Goal: Transaction & Acquisition: Purchase product/service

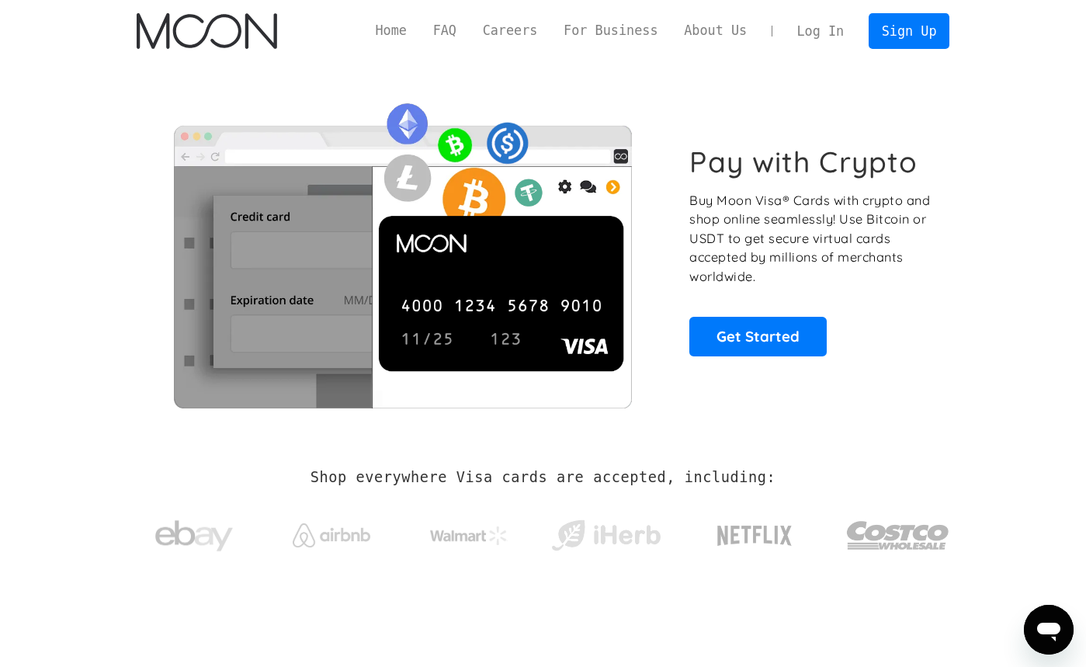
click at [822, 26] on link "Log In" at bounding box center [820, 31] width 73 height 34
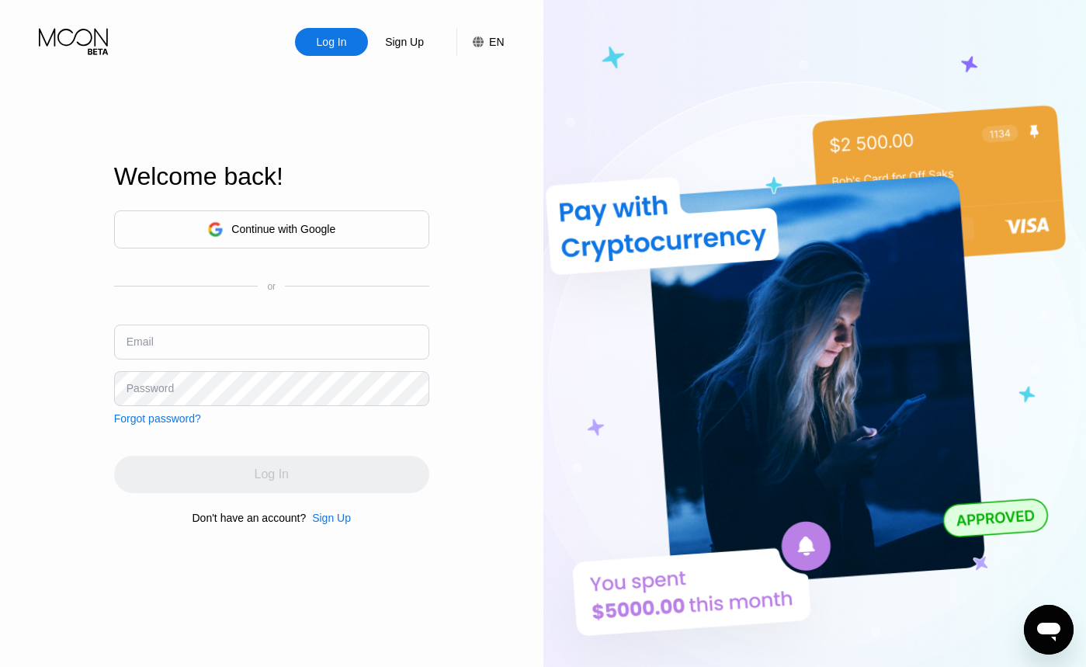
click at [406, 242] on div "Continue with Google" at bounding box center [271, 229] width 315 height 38
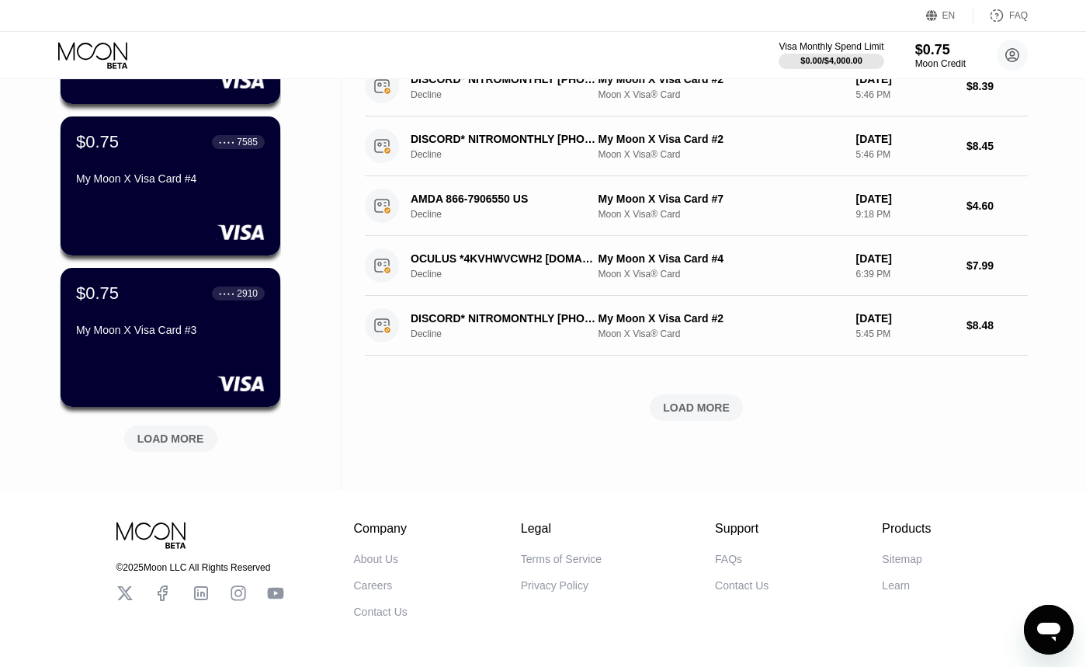
scroll to position [536, 0]
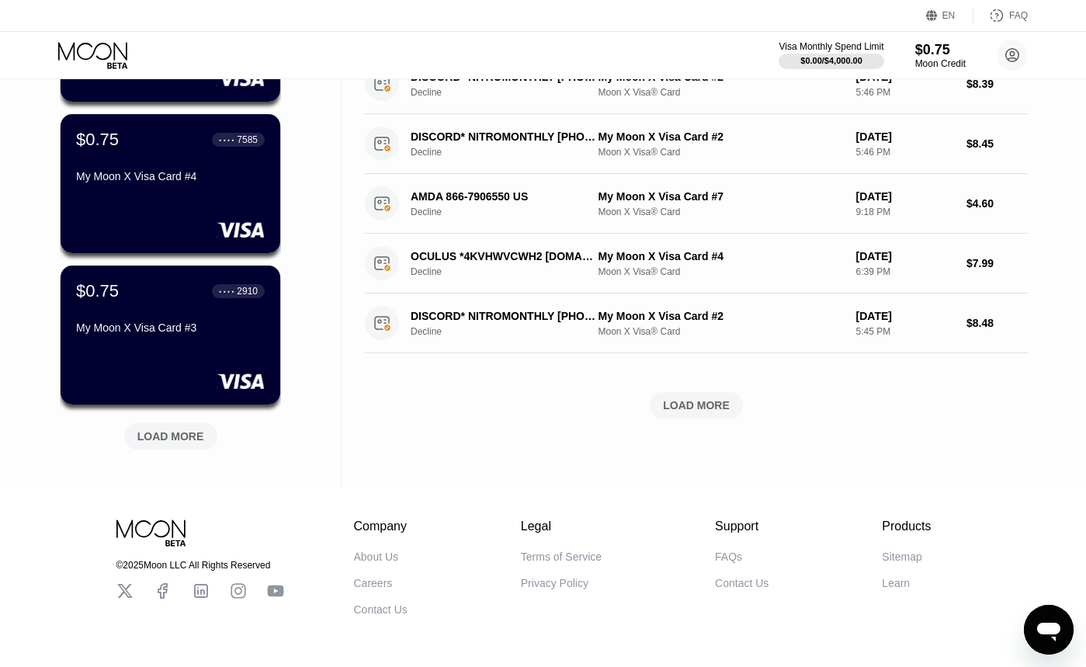
click at [663, 401] on div "LOAD MORE" at bounding box center [696, 405] width 93 height 26
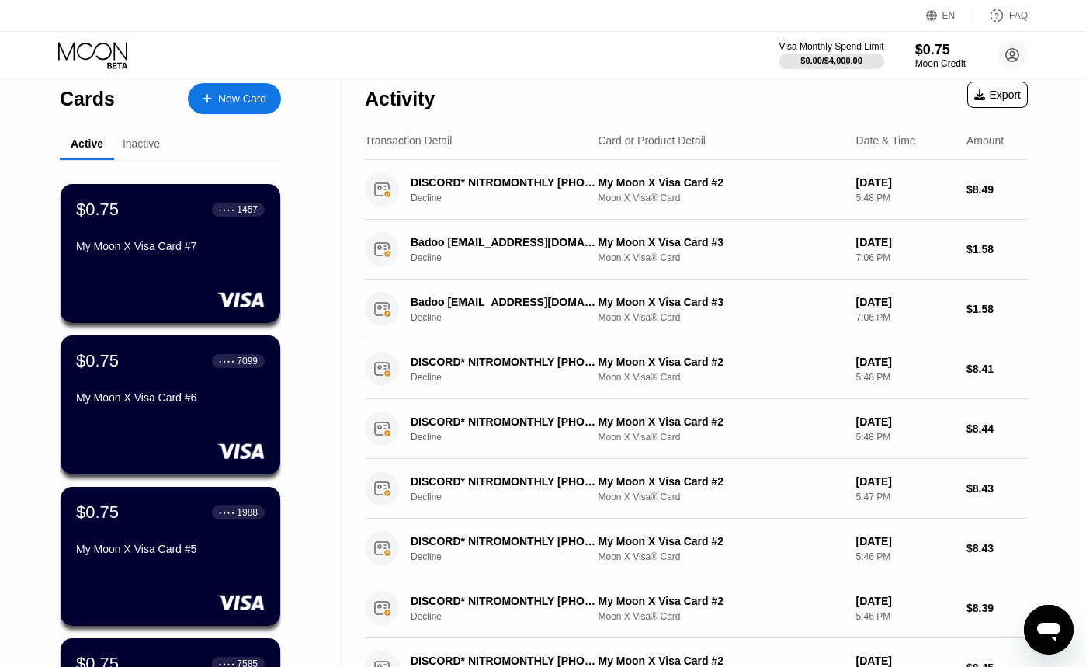
scroll to position [0, 0]
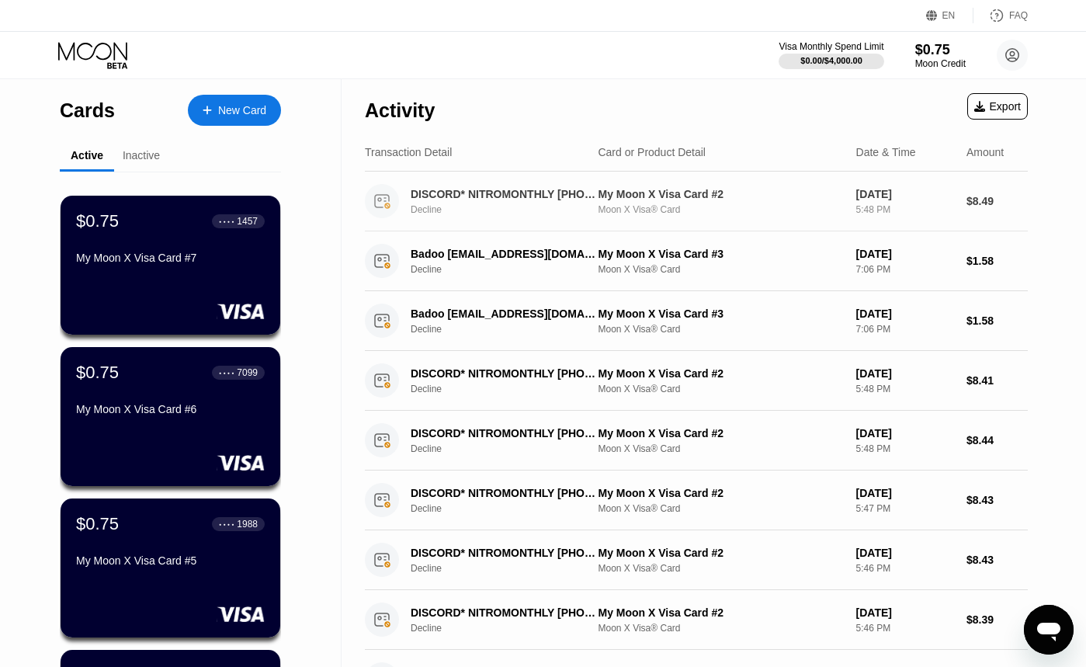
click at [426, 189] on div "DISCORD* NITROMONTHLY +18885940085 US" at bounding box center [503, 194] width 185 height 12
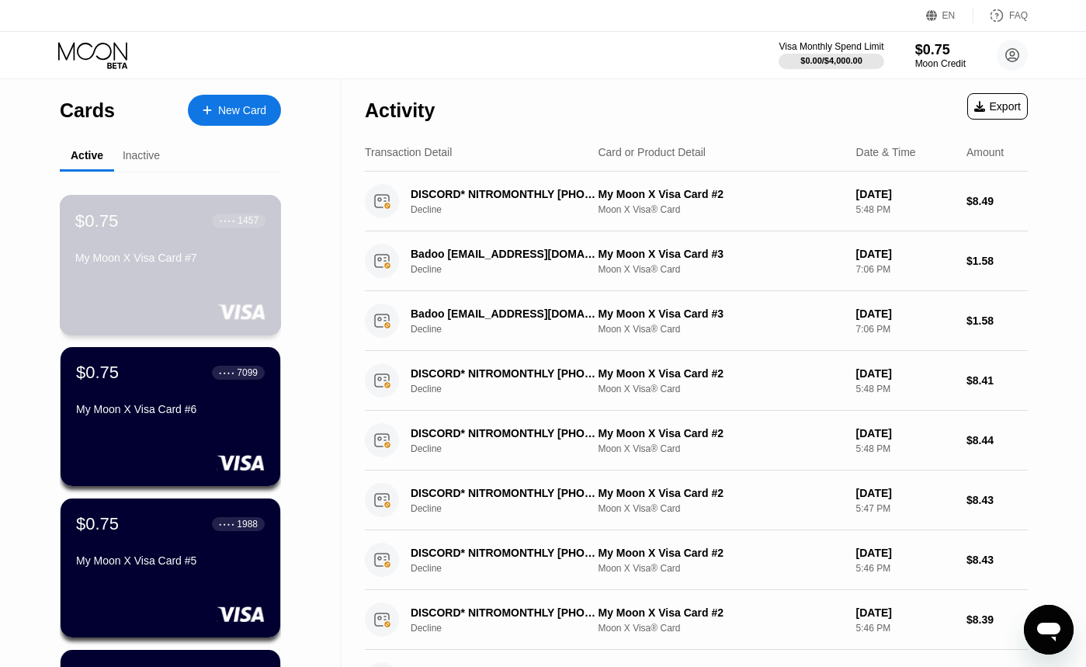
click at [235, 245] on div "$0.75 ● ● ● ● 1457 My Moon X Visa Card #7" at bounding box center [170, 240] width 190 height 60
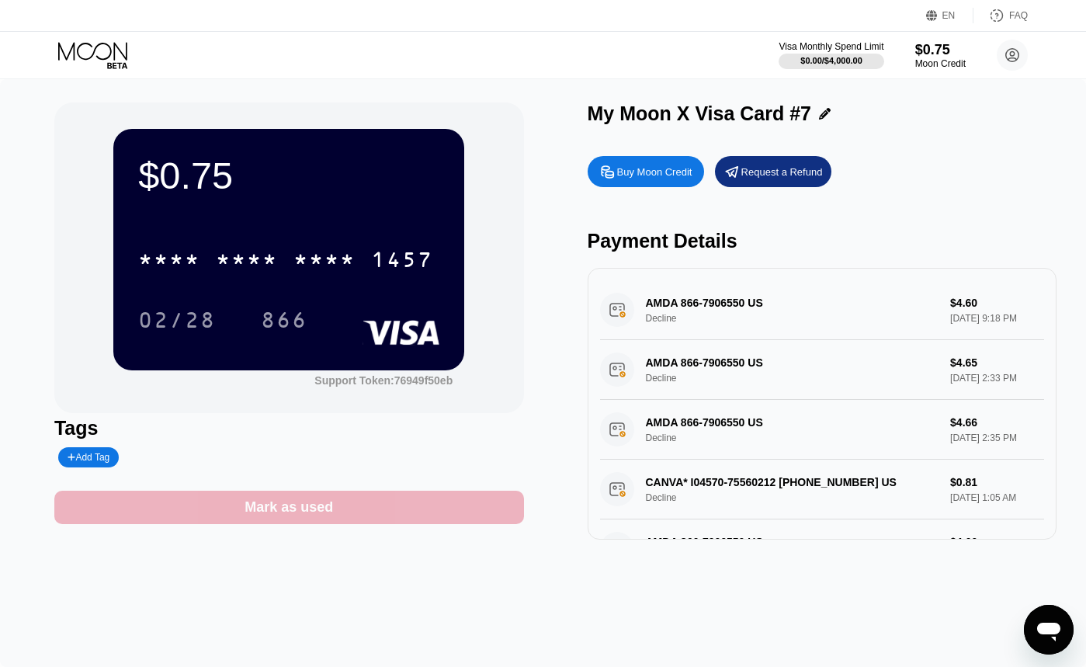
click at [333, 502] on div "Mark as used" at bounding box center [289, 507] width 470 height 33
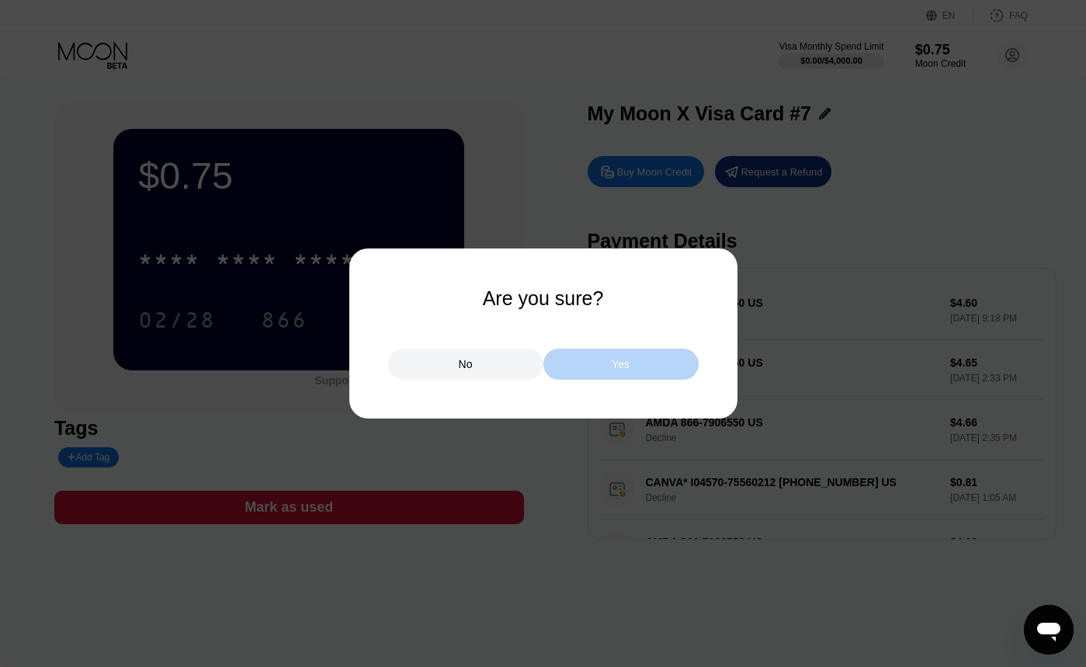
click at [614, 365] on div "Yes" at bounding box center [621, 364] width 18 height 14
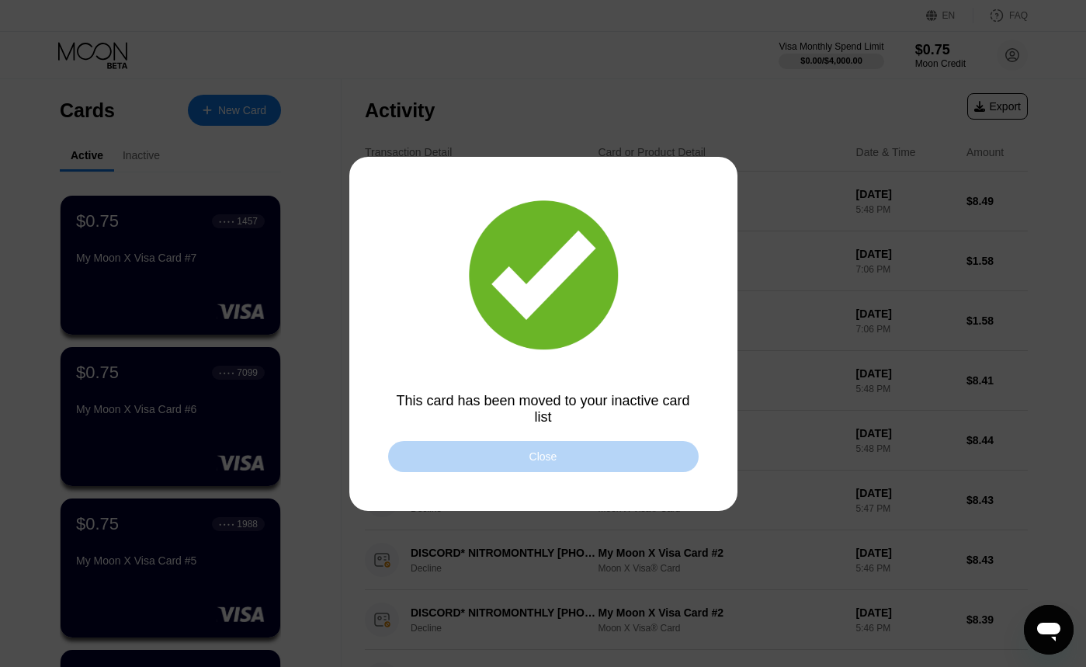
click at [510, 460] on div "Close" at bounding box center [543, 456] width 311 height 31
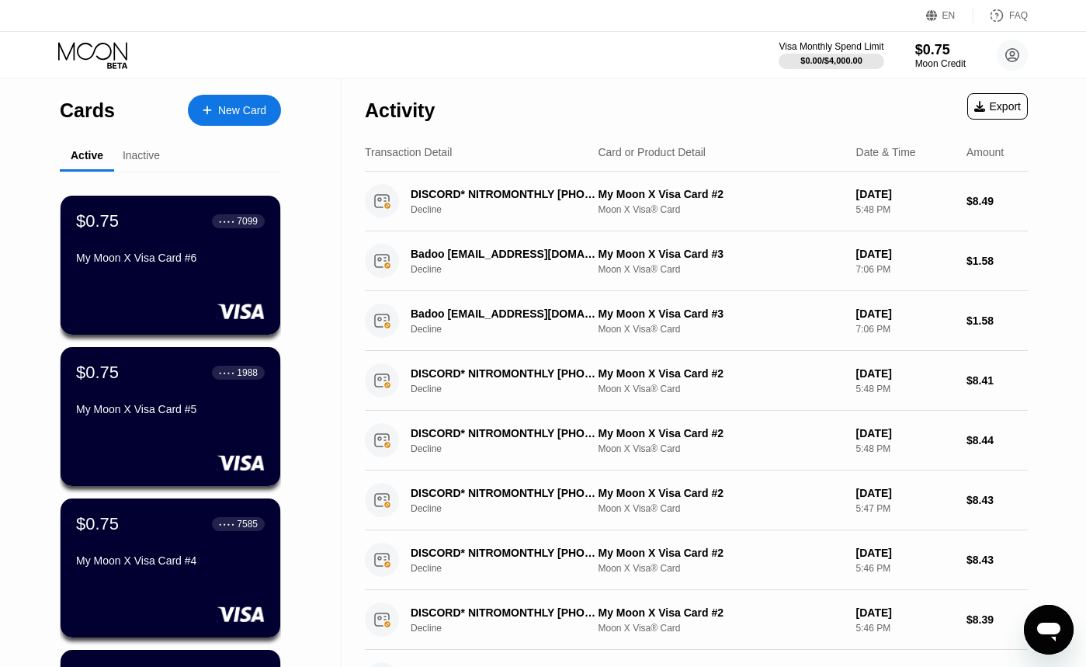
click at [213, 245] on div "$0.75 ● ● ● ● 7099 My Moon X Visa Card #6" at bounding box center [170, 240] width 189 height 59
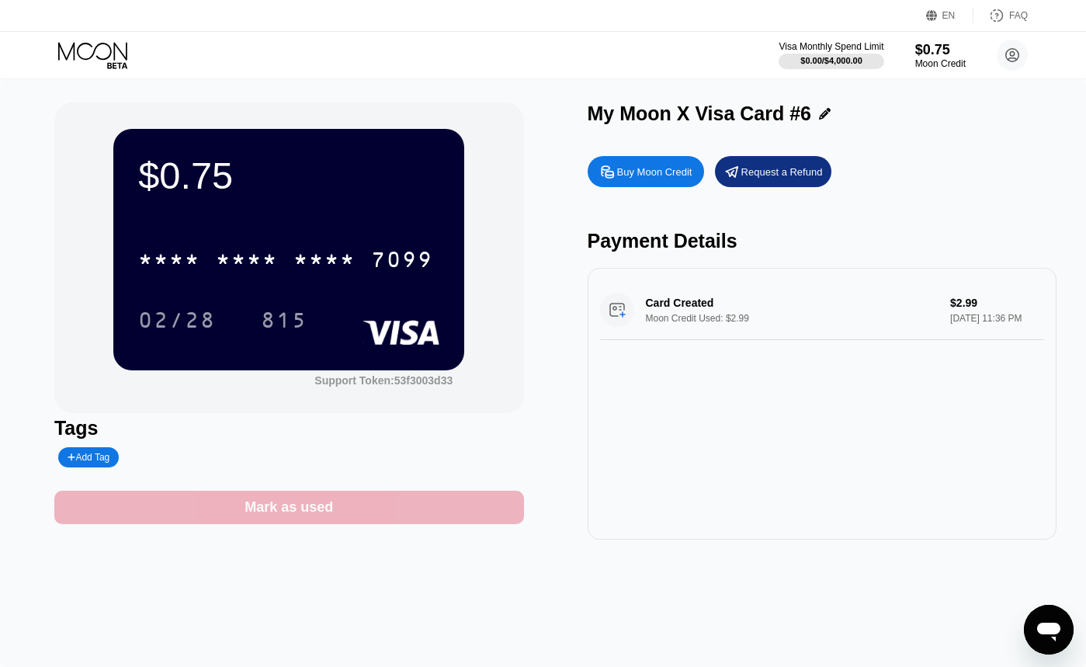
click at [302, 516] on div "Mark as used" at bounding box center [289, 508] width 89 height 18
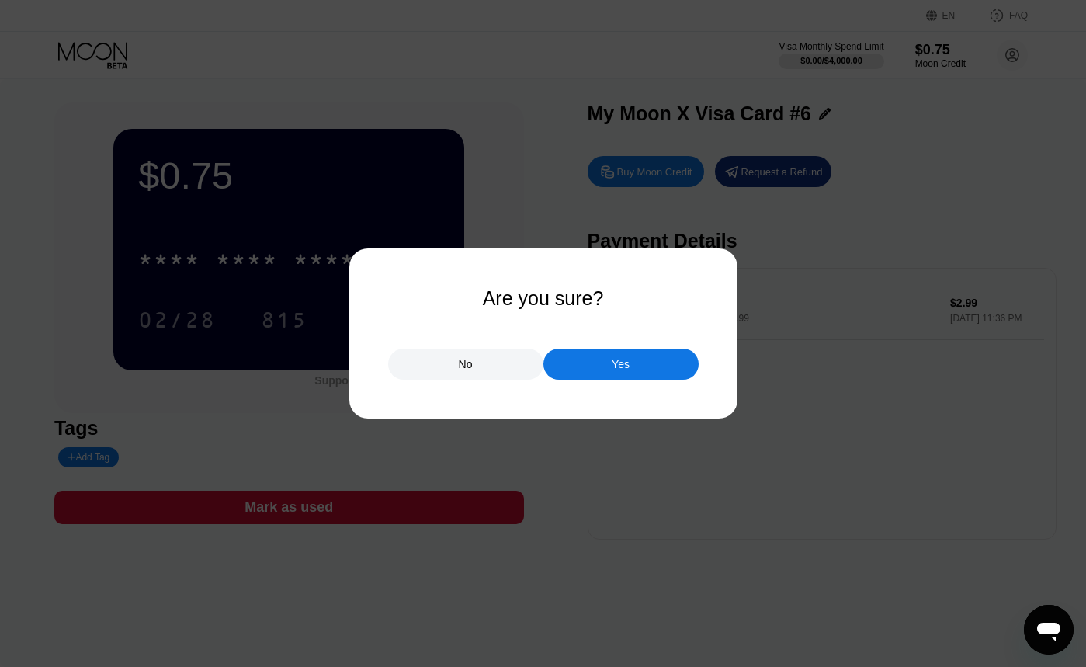
click at [469, 375] on div "No" at bounding box center [465, 364] width 155 height 31
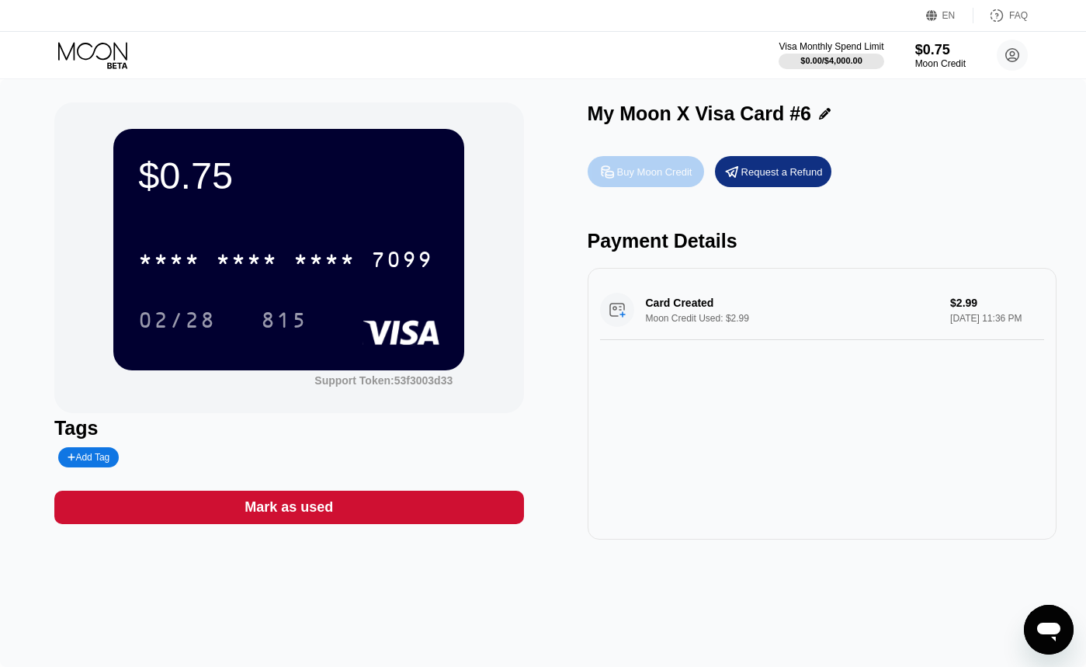
click at [644, 183] on div "Buy Moon Credit" at bounding box center [646, 171] width 116 height 31
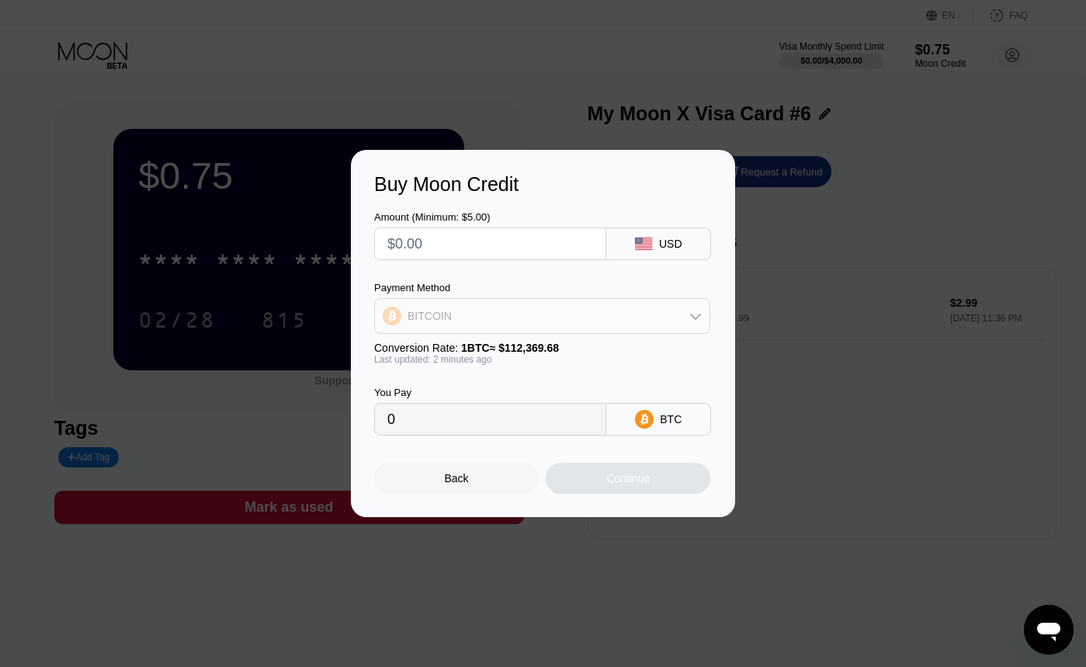
click at [560, 310] on div "BITCOIN" at bounding box center [542, 316] width 335 height 31
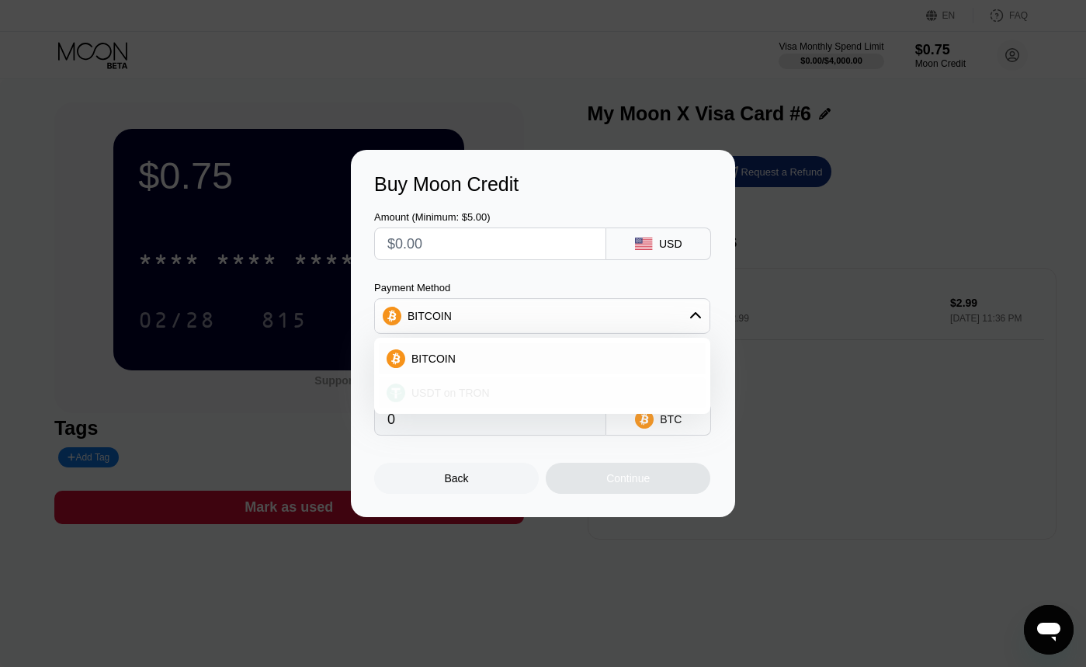
click at [491, 405] on div "USDT on TRON" at bounding box center [542, 392] width 327 height 31
type input "0.00"
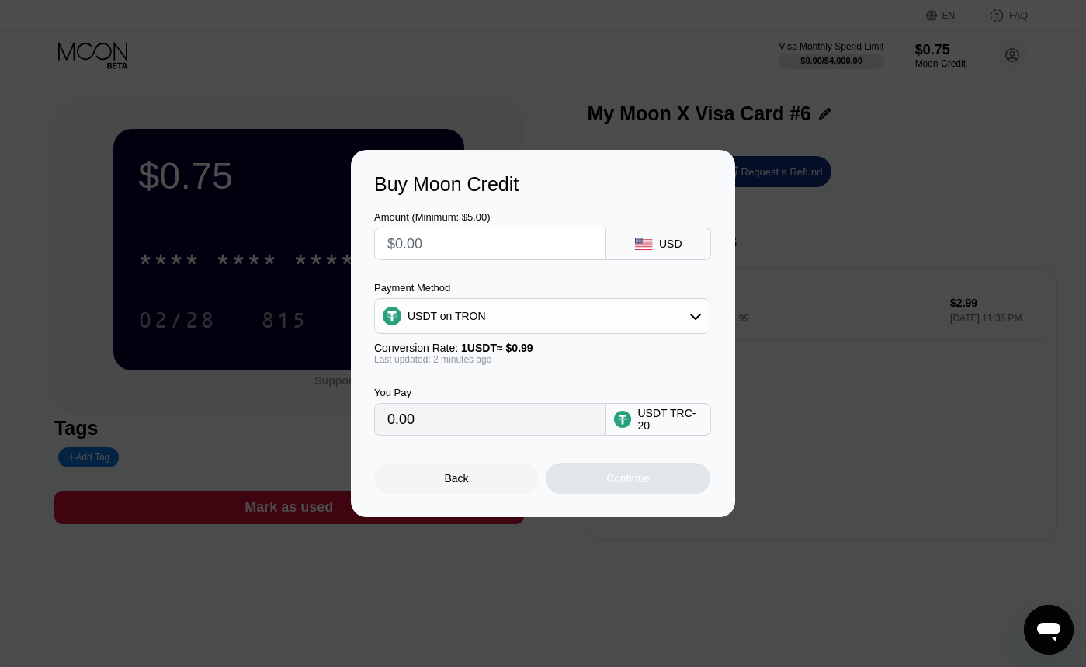
click at [488, 255] on input "text" at bounding box center [490, 243] width 206 height 31
type input "$5"
type input "5.05"
type input "$50"
type input "50.51"
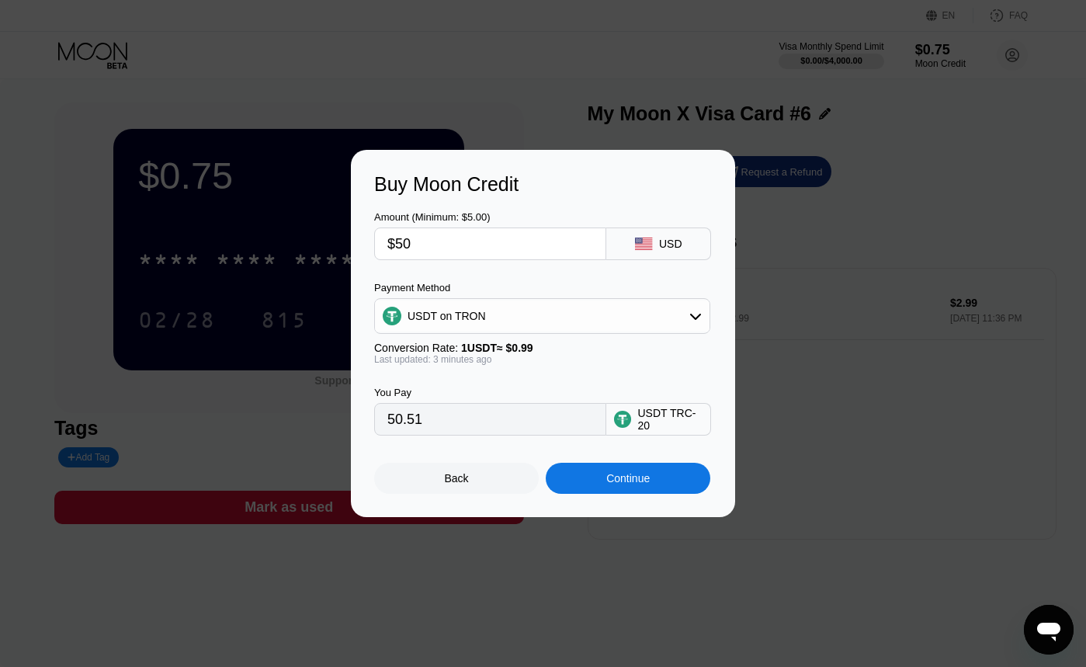
type input "$4"
type input "4.04"
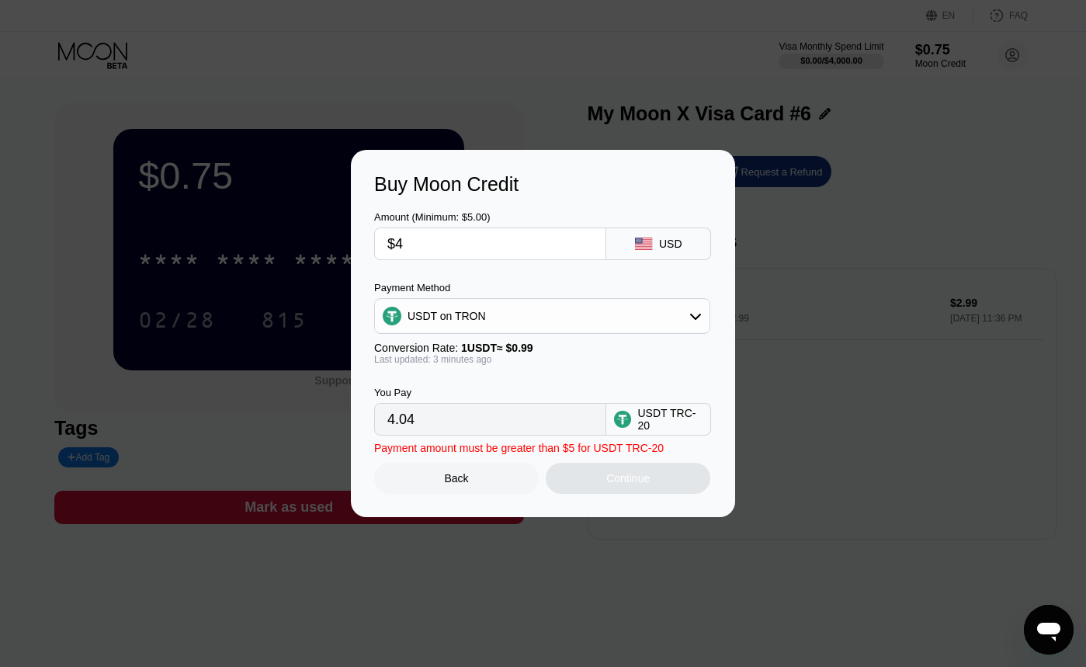
type input "$42"
type input "42.42"
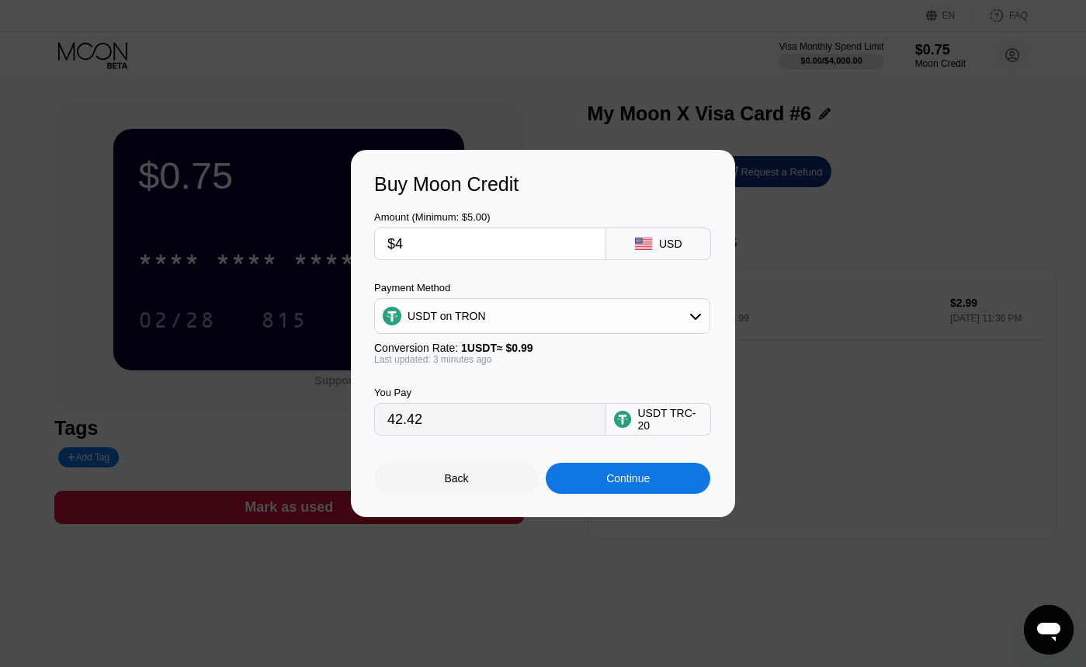
type input "$43"
type input "43.43"
type input "$42"
type input "42.42"
type input "$4"
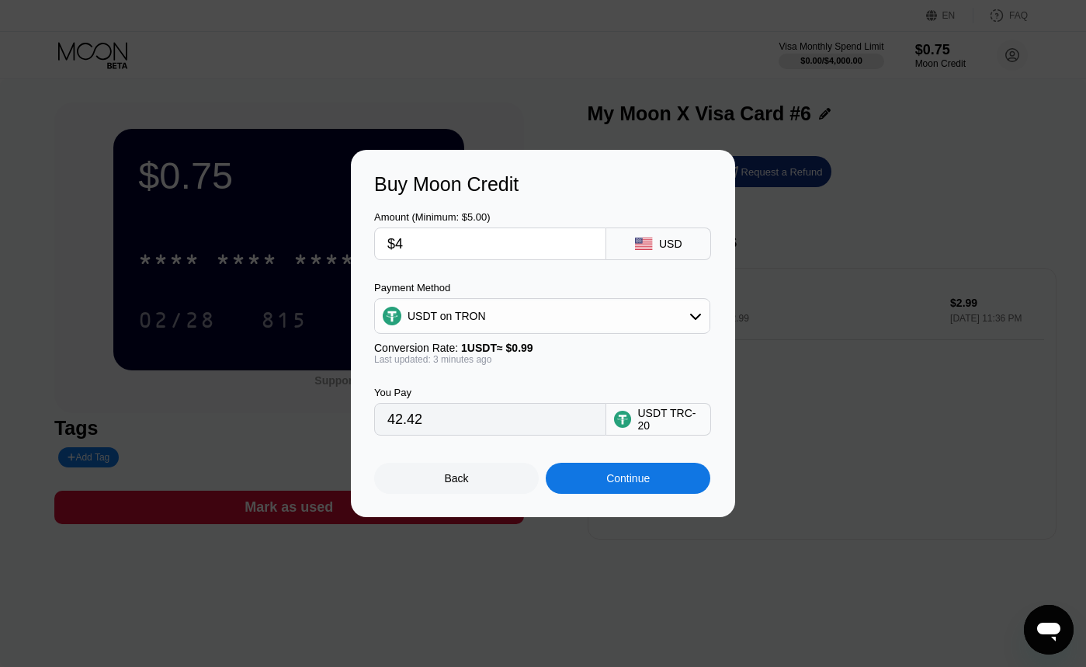
type input "4.04"
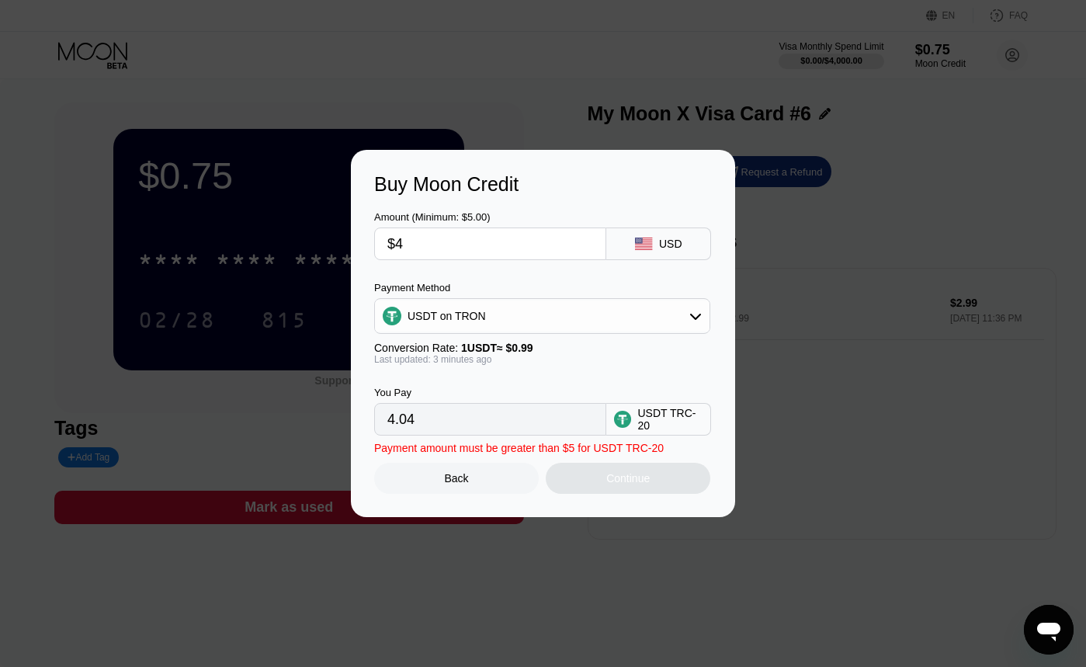
type input "$40"
type input "40.40"
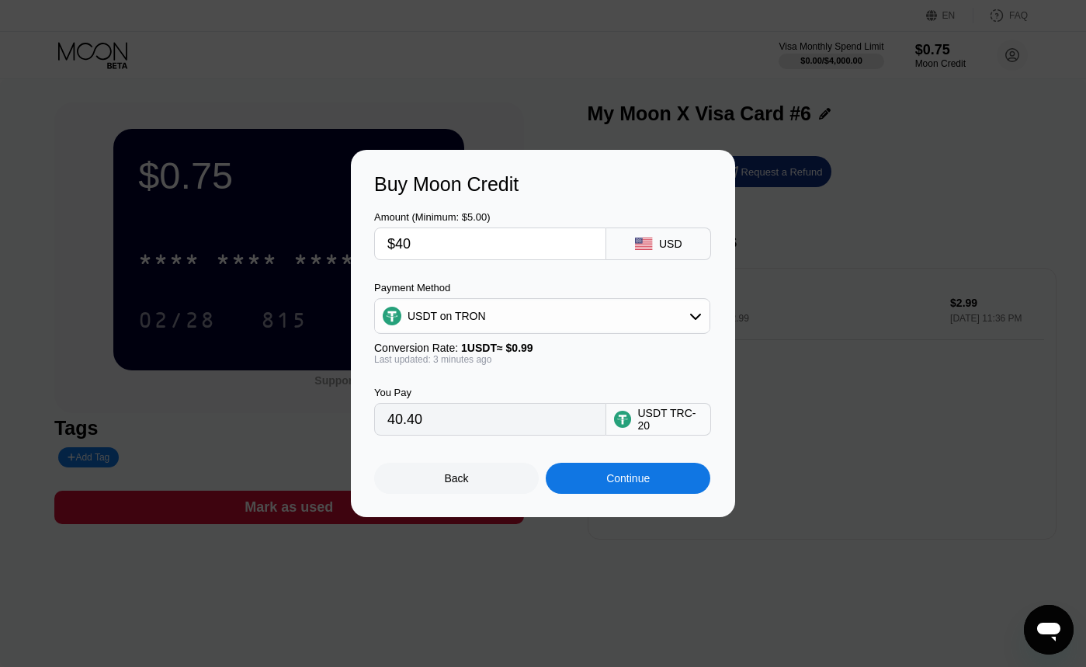
type input "$40"
click at [605, 470] on div "Continue" at bounding box center [628, 478] width 165 height 31
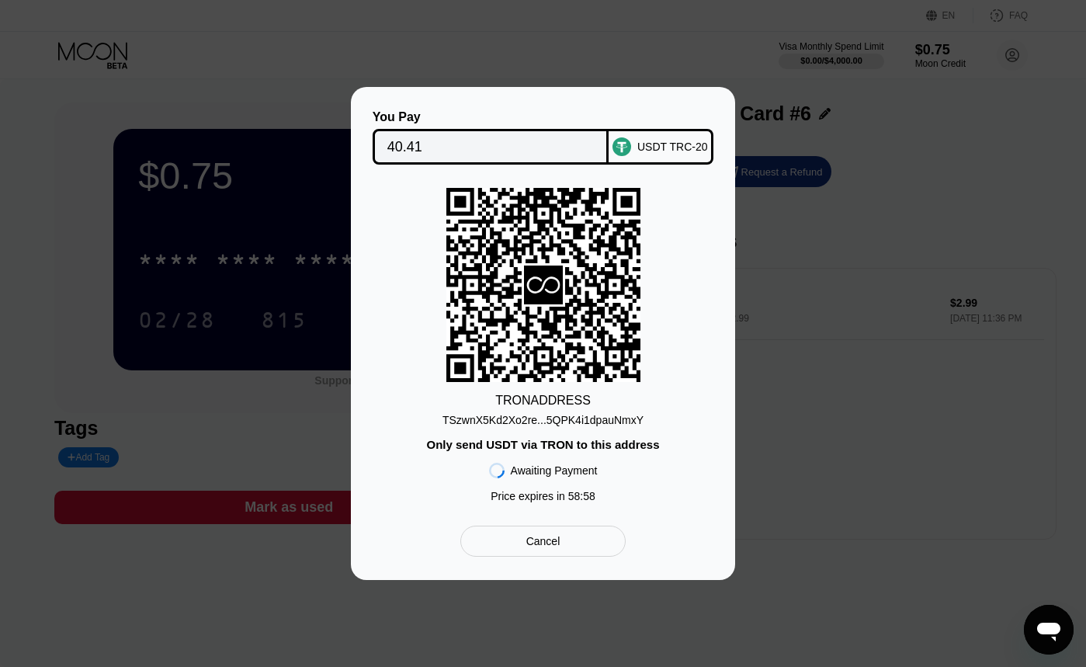
click at [579, 414] on div "TSzwnX5Kd2Xo2re...5QPK4i1dpauNmxY" at bounding box center [543, 420] width 201 height 12
click at [567, 533] on div "Cancel" at bounding box center [542, 541] width 165 height 31
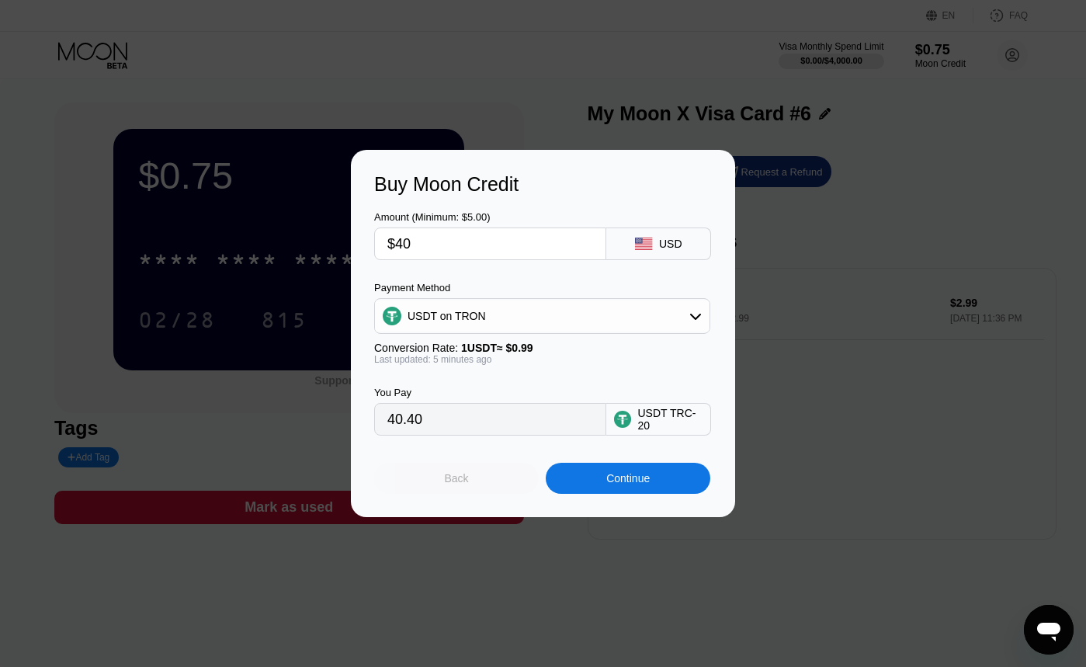
click at [467, 486] on div "Back" at bounding box center [456, 478] width 165 height 31
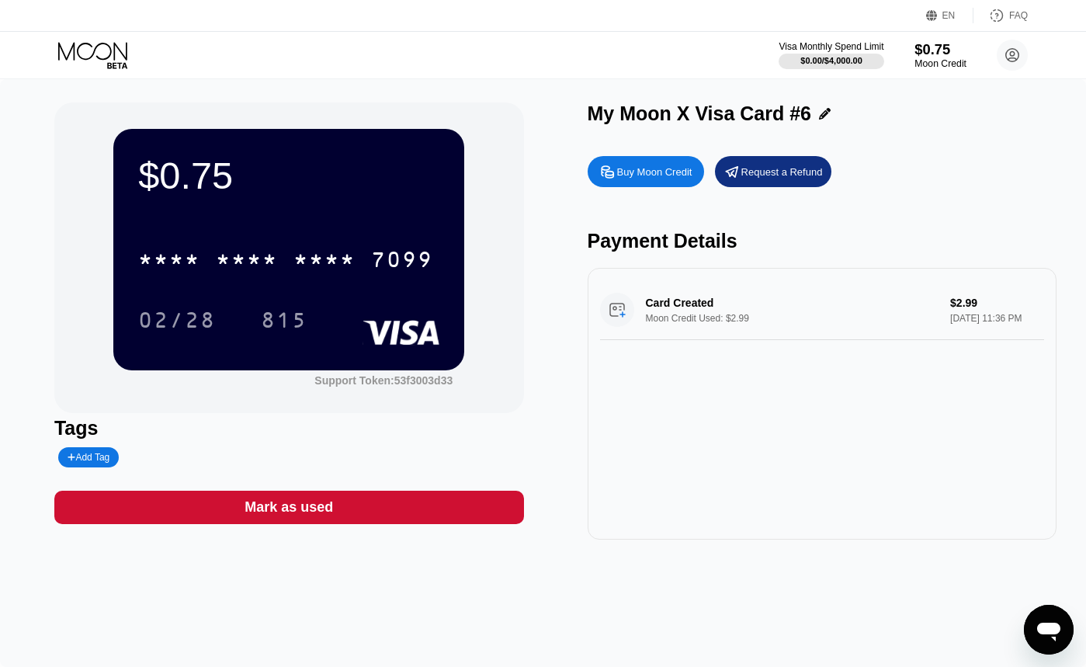
click at [930, 64] on div "Moon Credit" at bounding box center [941, 63] width 52 height 11
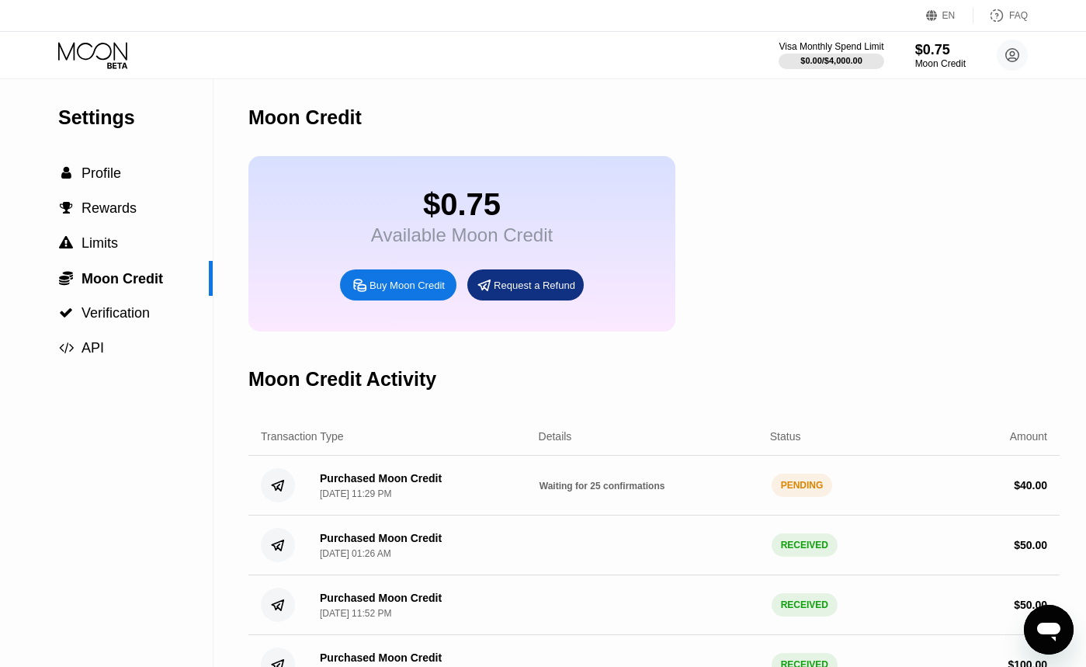
click at [609, 471] on div "Purchased Moon Credit [DATE] 11:29 PM Waiting for 25 confirmations PENDING $ 40…" at bounding box center [653, 486] width 811 height 60
click at [812, 497] on div "PENDING" at bounding box center [802, 485] width 61 height 23
click at [459, 502] on div "Purchased Moon Credit [DATE] 11:29 PM Waiting for 25 confirmations PENDING $ 40…" at bounding box center [653, 486] width 811 height 60
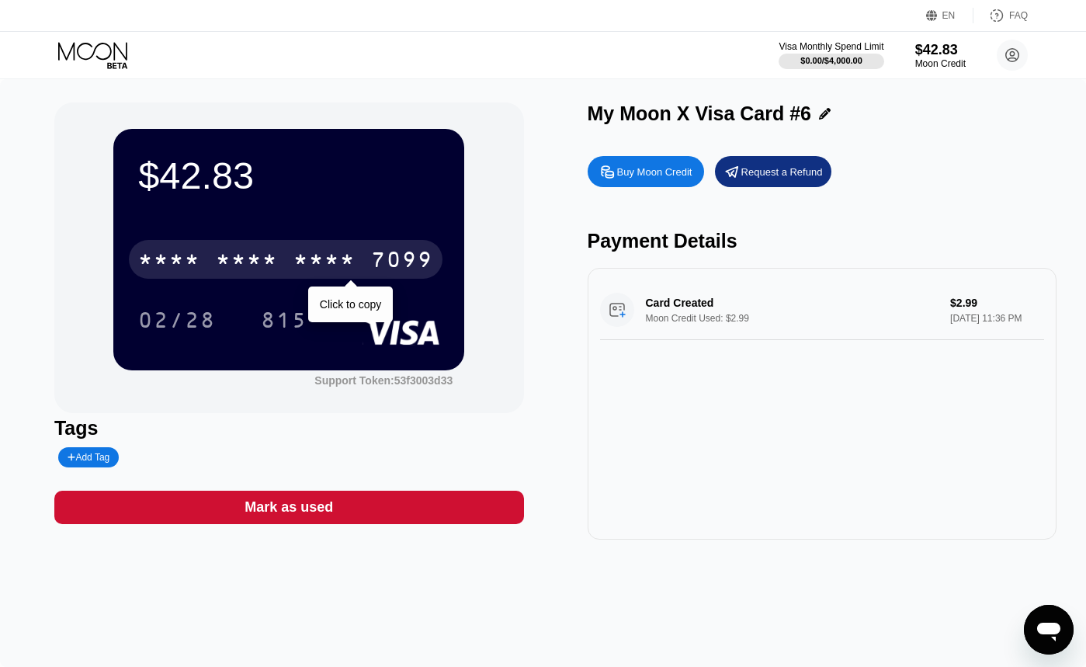
click at [342, 263] on div "* * * *" at bounding box center [325, 261] width 62 height 25
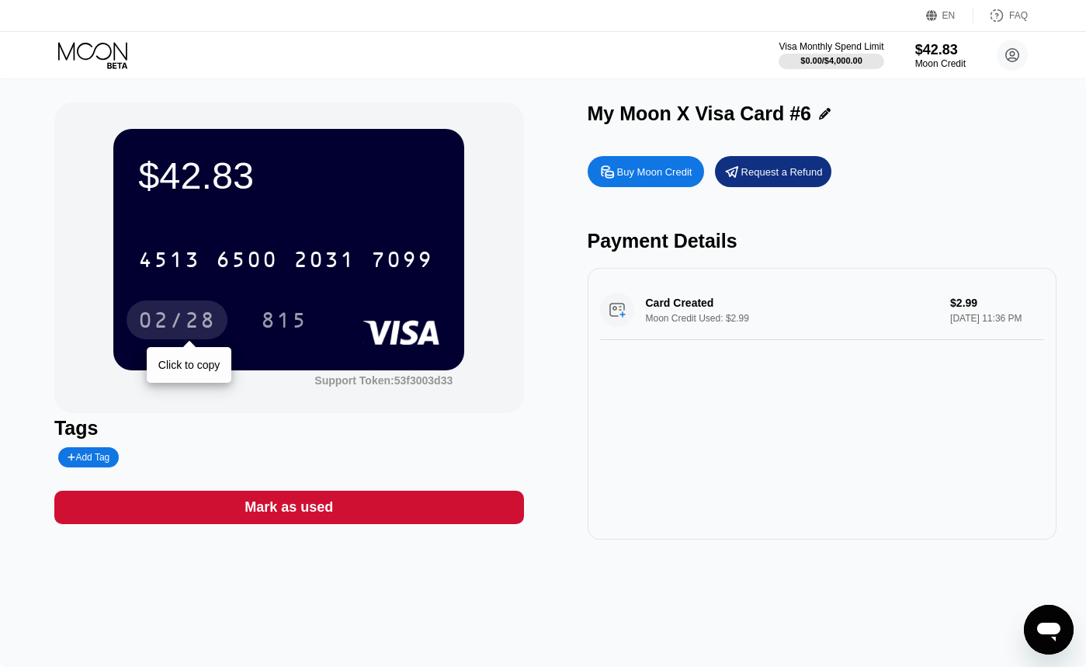
click at [160, 320] on div "02/28" at bounding box center [177, 322] width 78 height 25
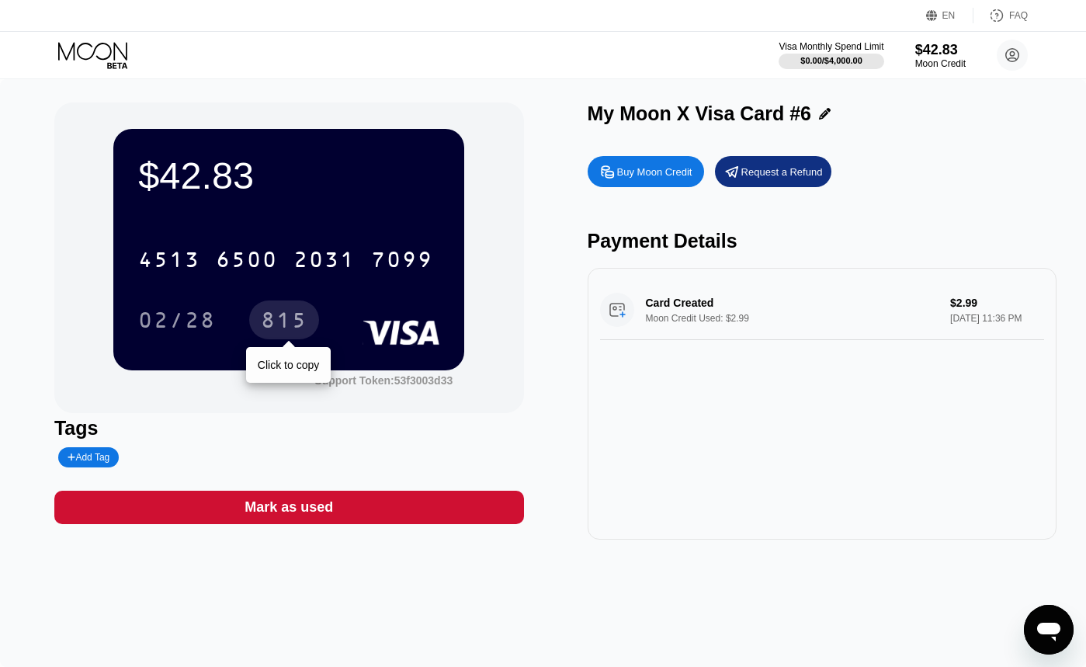
click at [295, 321] on div "815" at bounding box center [284, 322] width 47 height 25
